Goal: Entertainment & Leisure: Consume media (video, audio)

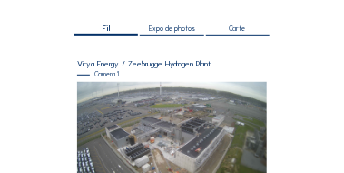
scroll to position [145, 0]
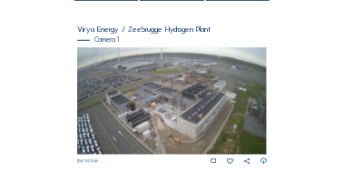
click at [169, 105] on img at bounding box center [172, 100] width 191 height 107
click at [184, 106] on img at bounding box center [172, 100] width 191 height 107
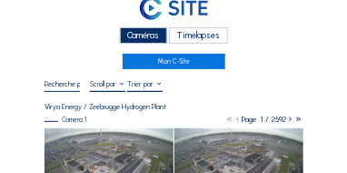
scroll to position [55, 0]
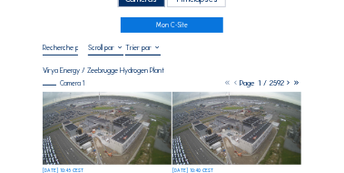
click at [102, 120] on img at bounding box center [107, 128] width 128 height 72
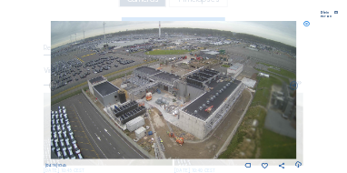
click at [322, 14] on div "Plein écran" at bounding box center [327, 14] width 11 height 6
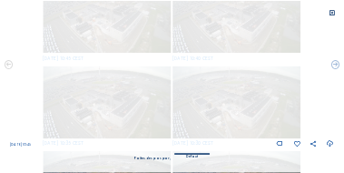
scroll to position [0, 0]
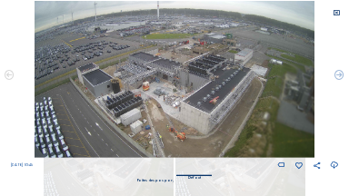
click at [334, 11] on icon at bounding box center [336, 12] width 7 height 7
